Goal: Information Seeking & Learning: Check status

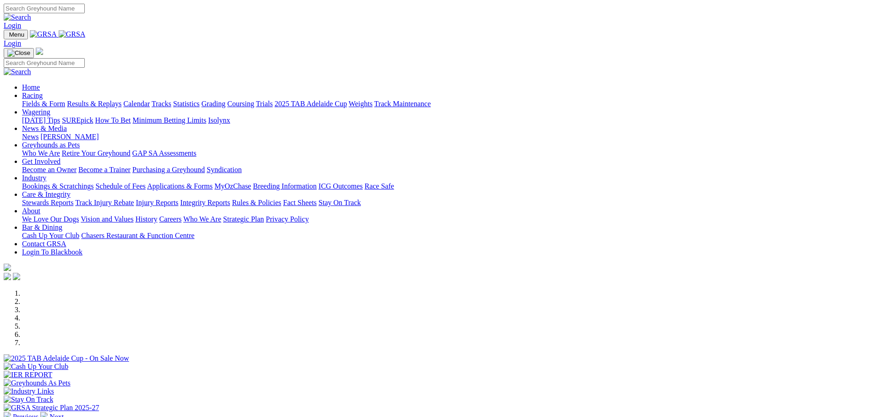
click at [121, 100] on link "Results & Replays" at bounding box center [94, 104] width 55 height 8
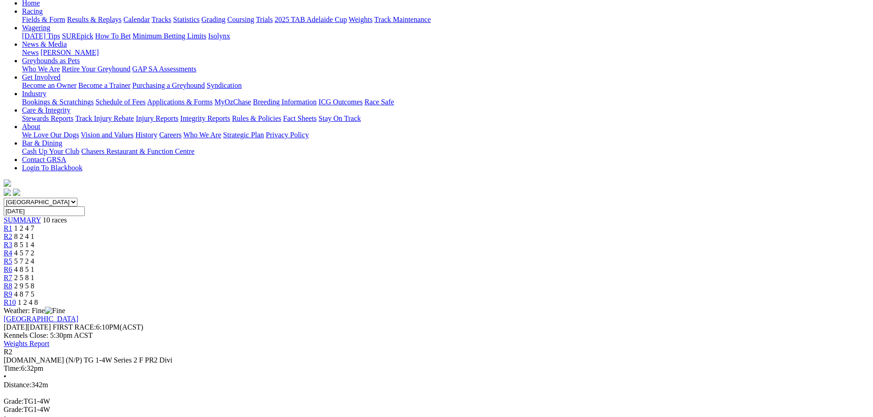
scroll to position [103, 0]
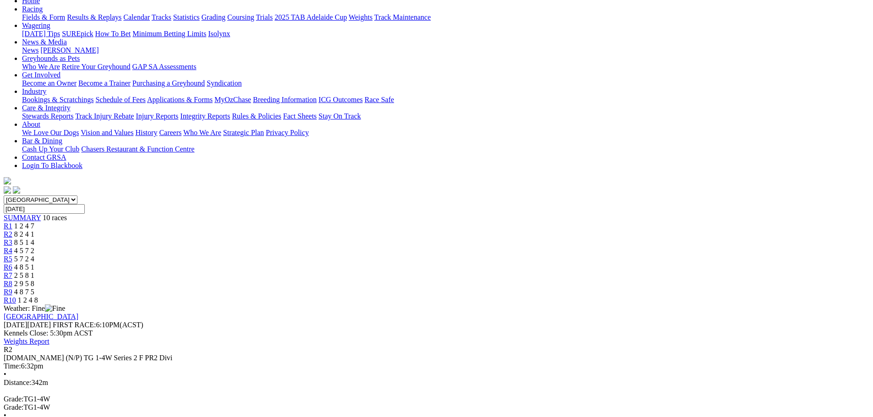
click at [12, 247] on span "R4" at bounding box center [8, 251] width 9 height 8
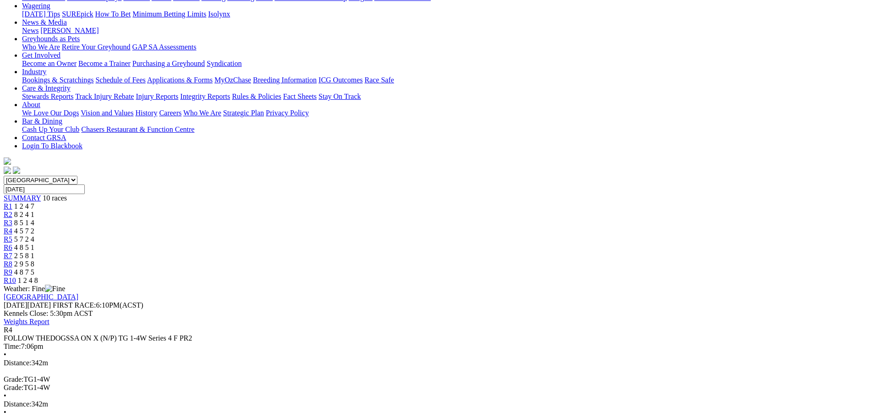
scroll to position [126, 0]
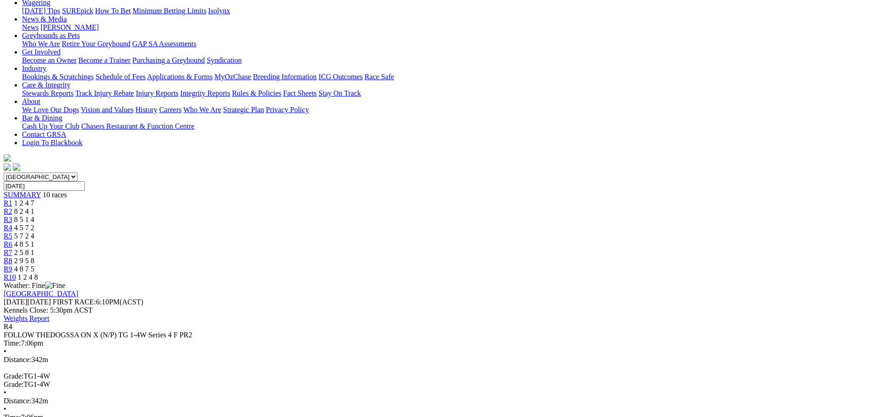
click at [12, 240] on span "R6" at bounding box center [8, 244] width 9 height 8
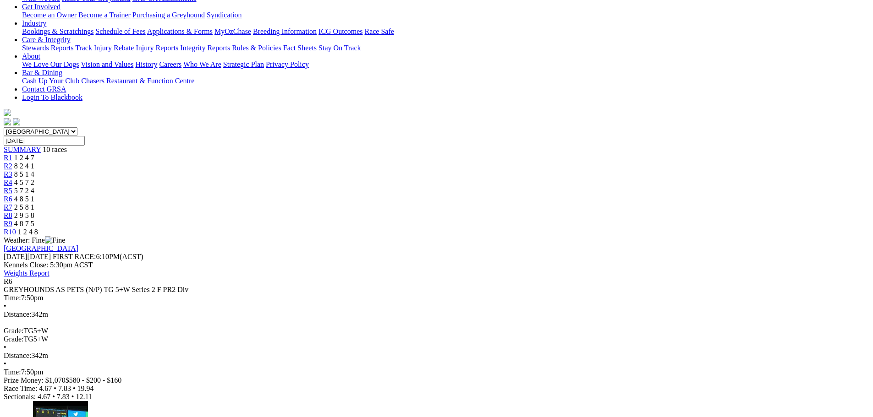
scroll to position [172, 0]
